Goal: Find specific page/section: Find specific page/section

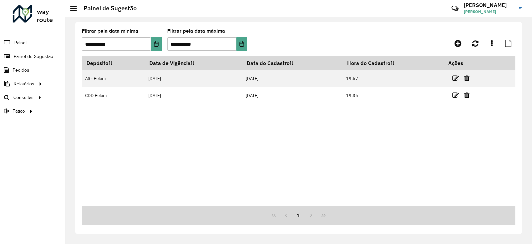
drag, startPoint x: 472, startPoint y: 148, endPoint x: 431, endPoint y: 263, distance: 121.8
click at [431, 243] on html "**********" at bounding box center [266, 122] width 532 height 244
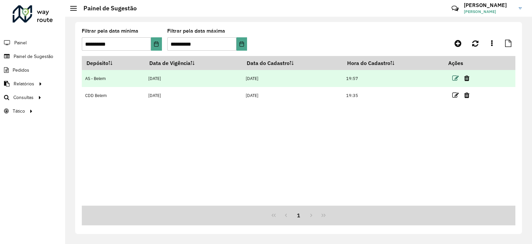
click at [457, 80] on icon at bounding box center [456, 78] width 7 height 7
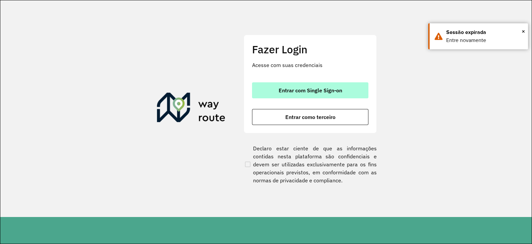
click at [285, 84] on button "Entrar com Single Sign-on" at bounding box center [310, 90] width 116 height 16
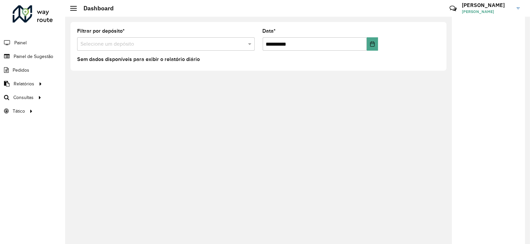
click at [298, 84] on div "**********" at bounding box center [297, 130] width 465 height 227
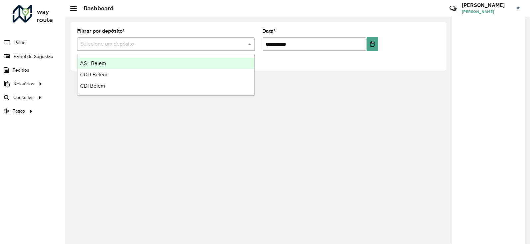
click at [198, 49] on div "Selecione um depósito" at bounding box center [166, 43] width 178 height 13
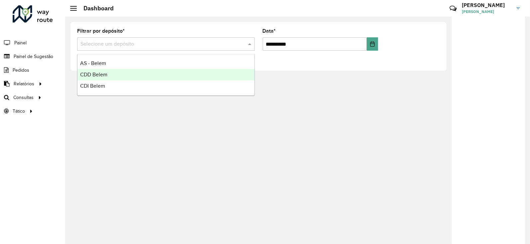
click at [145, 69] on div "CDD Belem" at bounding box center [166, 74] width 177 height 11
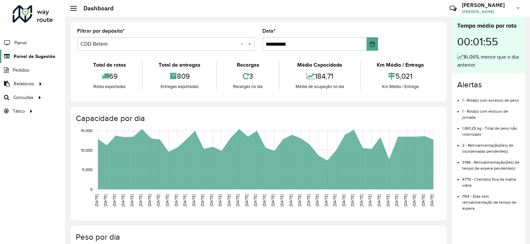
click at [19, 51] on link "Painel de Sugestão" at bounding box center [27, 56] width 55 height 13
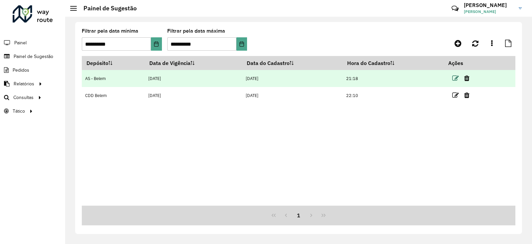
click at [454, 79] on icon at bounding box center [456, 78] width 7 height 7
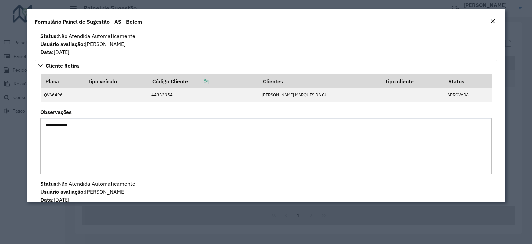
scroll to position [298, 0]
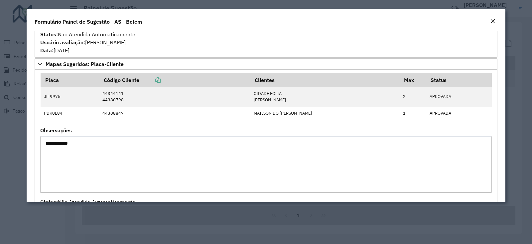
click at [492, 19] on em "Close" at bounding box center [492, 21] width 5 height 5
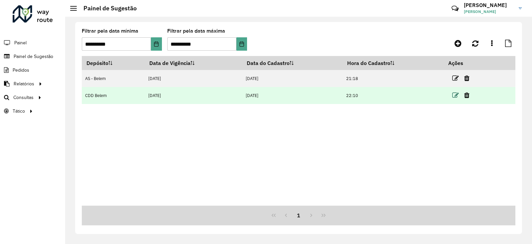
click at [456, 96] on icon at bounding box center [456, 95] width 7 height 7
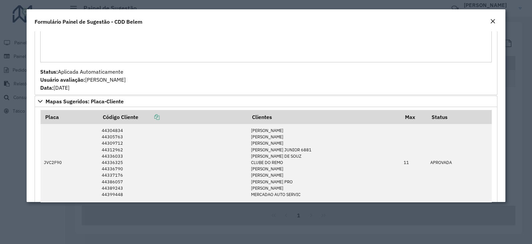
scroll to position [745, 0]
